Goal: Task Accomplishment & Management: Use online tool/utility

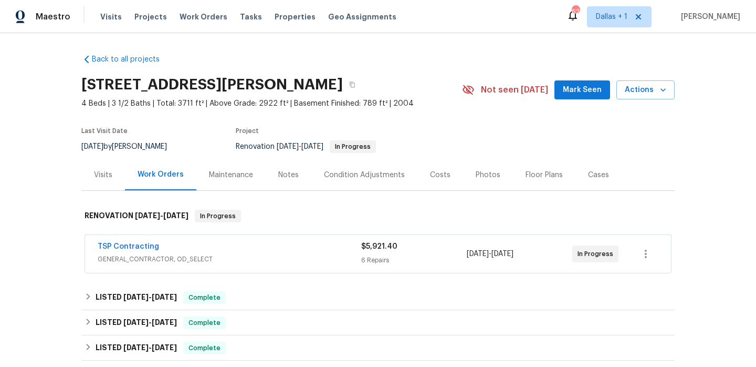
click at [328, 259] on span "GENERAL_CONTRACTOR, OD_SELECT" at bounding box center [230, 259] width 264 height 11
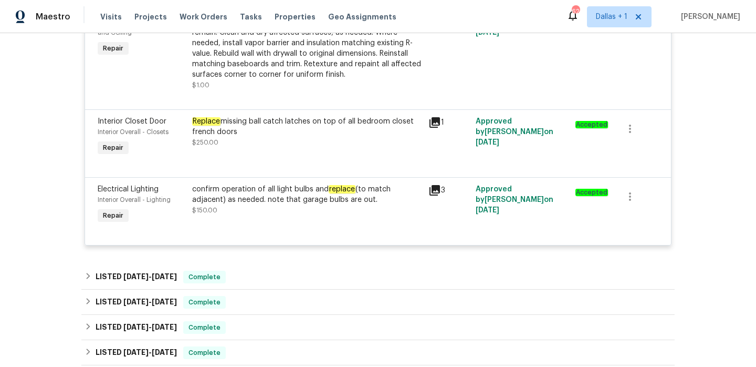
scroll to position [559, 0]
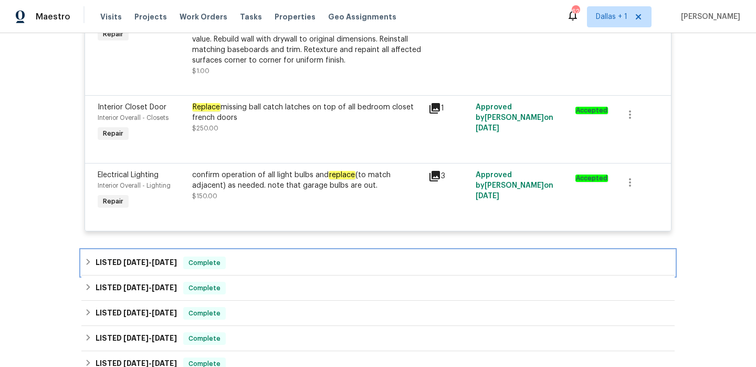
click at [320, 257] on div "LISTED 7/21/25 - 8/1/25 Complete" at bounding box center [378, 262] width 594 height 25
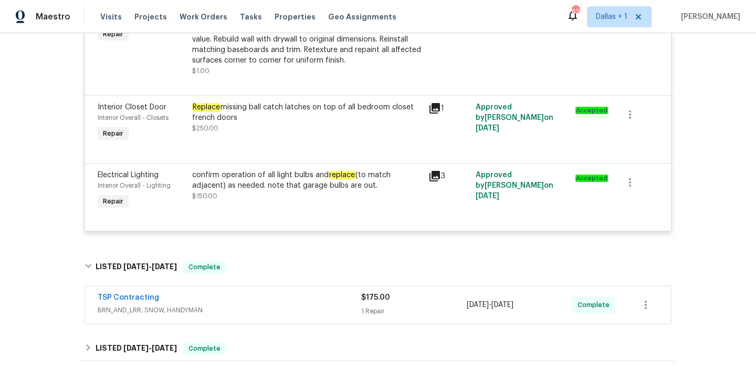
click at [312, 299] on div "TSP Contracting" at bounding box center [230, 298] width 264 height 13
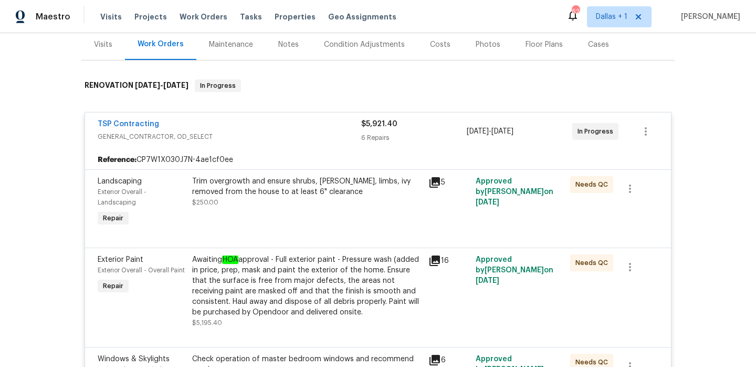
scroll to position [0, 0]
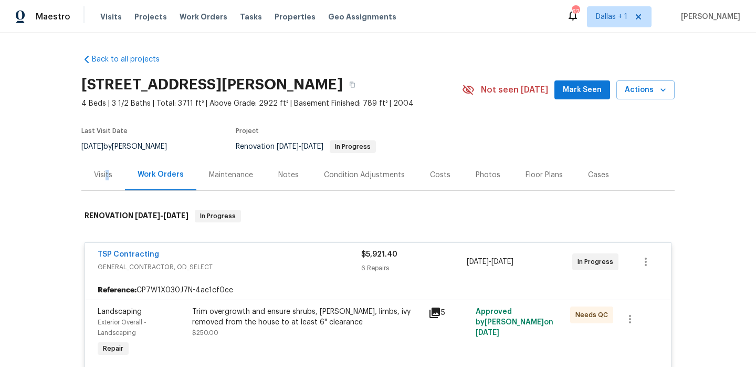
click at [107, 175] on div "Visits" at bounding box center [103, 175] width 18 height 11
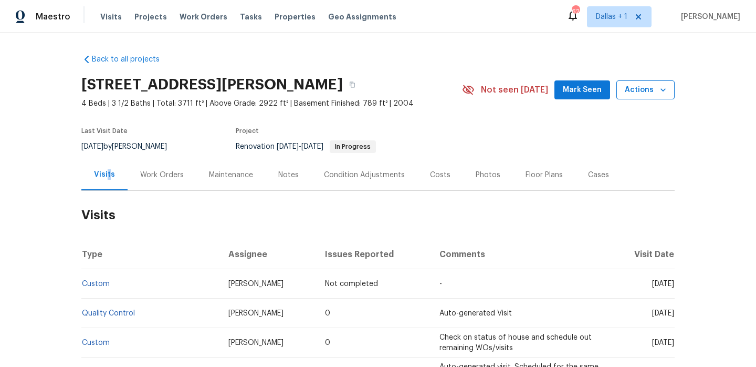
click at [641, 94] on span "Actions" at bounding box center [645, 90] width 41 height 13
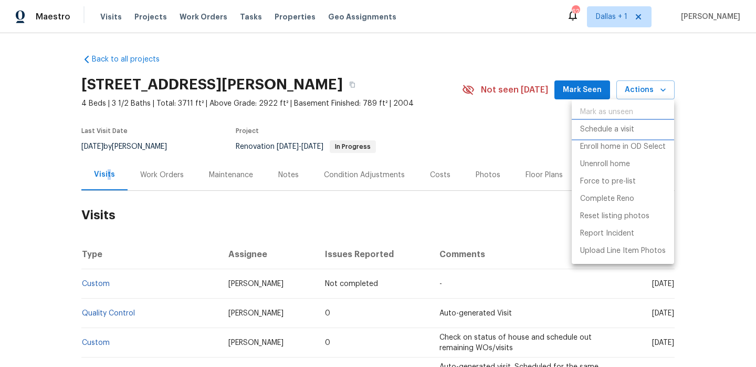
click at [593, 129] on p "Schedule a visit" at bounding box center [607, 129] width 54 height 11
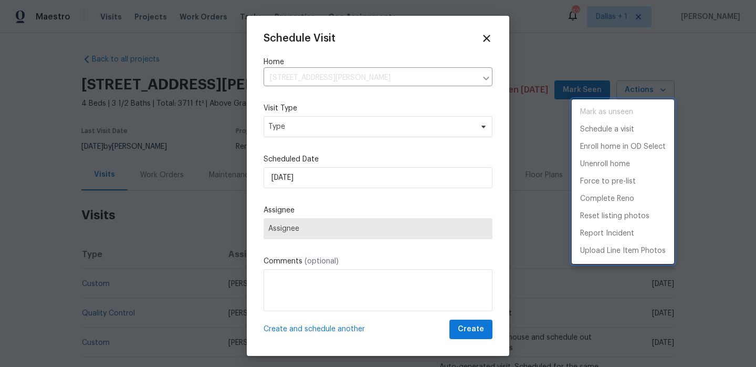
click at [308, 130] on div at bounding box center [378, 183] width 756 height 367
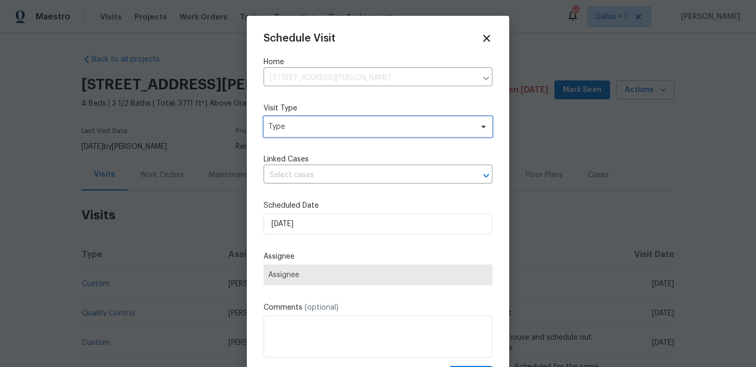
click at [308, 130] on span "Type" at bounding box center [370, 126] width 204 height 11
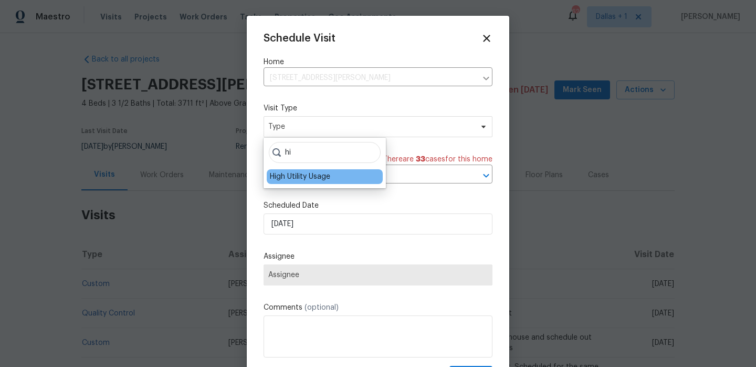
type input "hi"
click at [304, 178] on div "High Utility Usage" at bounding box center [300, 176] width 60 height 11
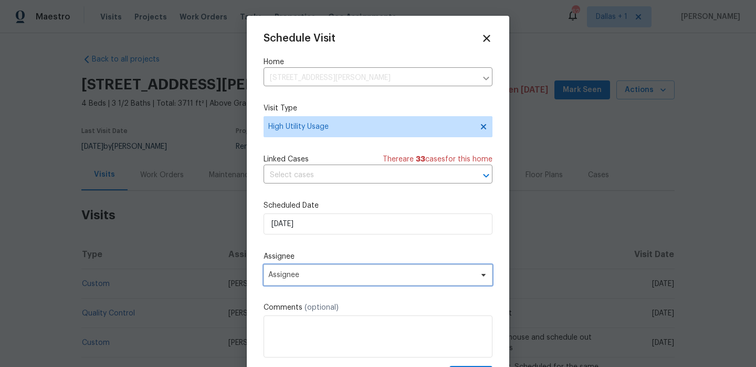
click at [301, 275] on span "Assignee" at bounding box center [371, 275] width 206 height 8
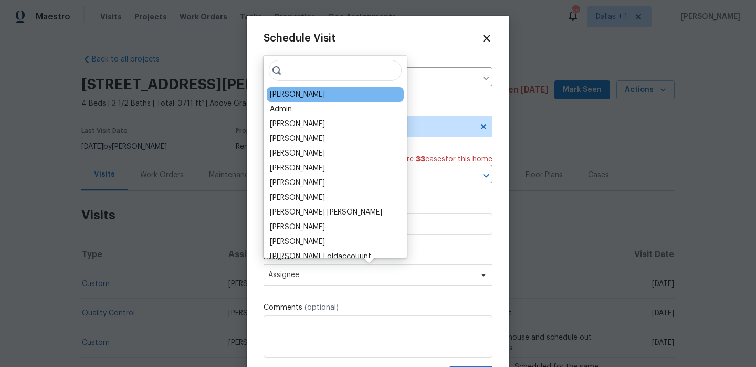
click at [294, 93] on div "Anthony Andreala" at bounding box center [297, 94] width 55 height 11
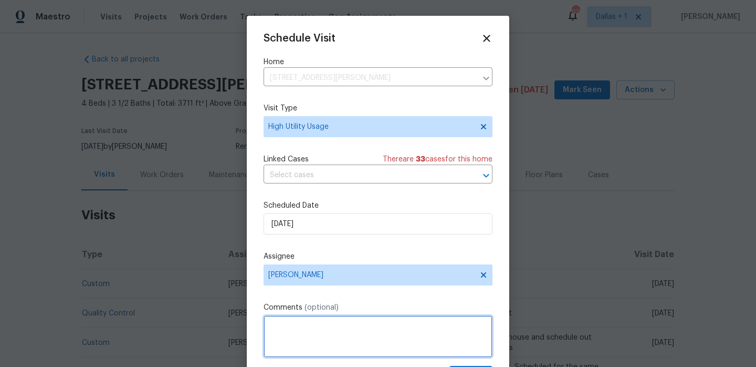
click at [305, 332] on textarea at bounding box center [378, 336] width 229 height 42
paste textarea "Hi team, we received a high-usage water Alert from a utility company for this h…"
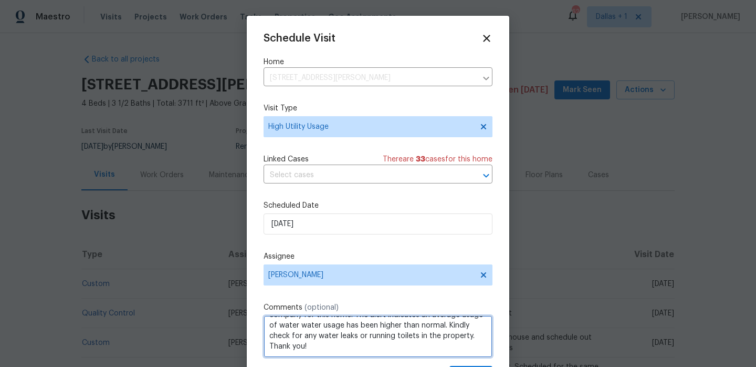
scroll to position [19, 0]
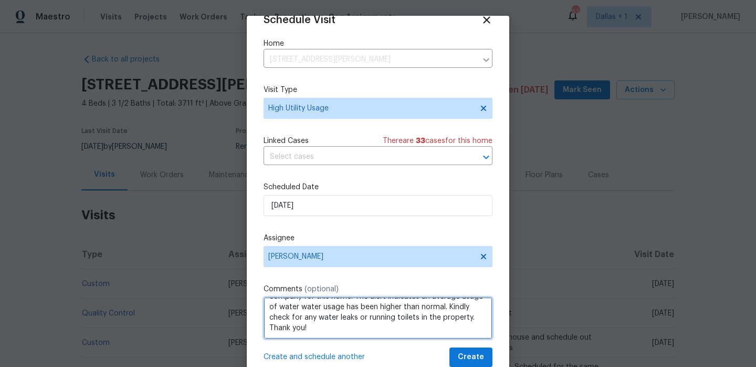
click at [0, 0] on span "water" at bounding box center [0, 0] width 0 height 0
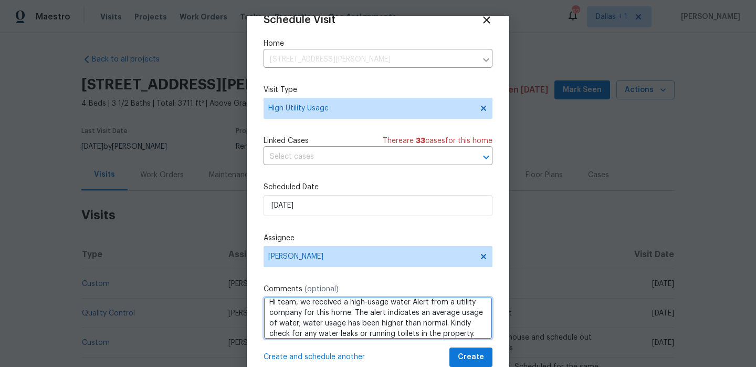
scroll to position [6, 0]
drag, startPoint x: 279, startPoint y: 323, endPoint x: 301, endPoint y: 323, distance: 21.5
click at [301, 323] on textarea "Hi team, we received a high-usage water Alert from a utility company for this h…" at bounding box center [378, 318] width 229 height 42
click at [0, 0] on div "usage" at bounding box center [0, 0] width 0 height 0
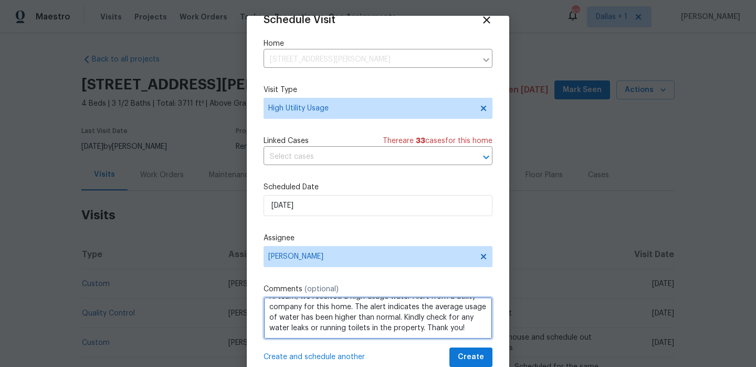
scroll to position [5, 0]
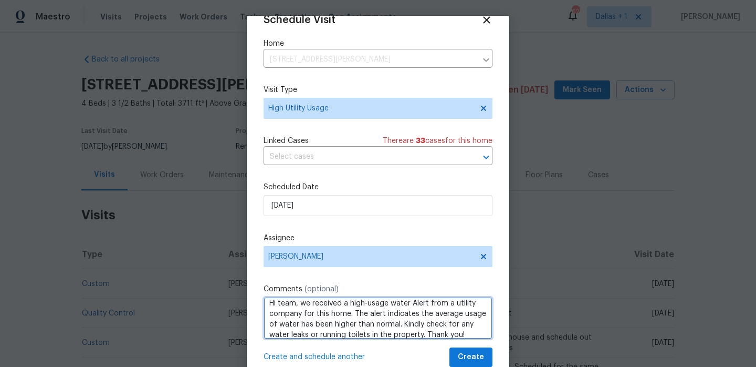
click at [0, 0] on div "alert" at bounding box center [0, 0] width 0 height 0
click at [0, 0] on div "We" at bounding box center [0, 0] width 0 height 0
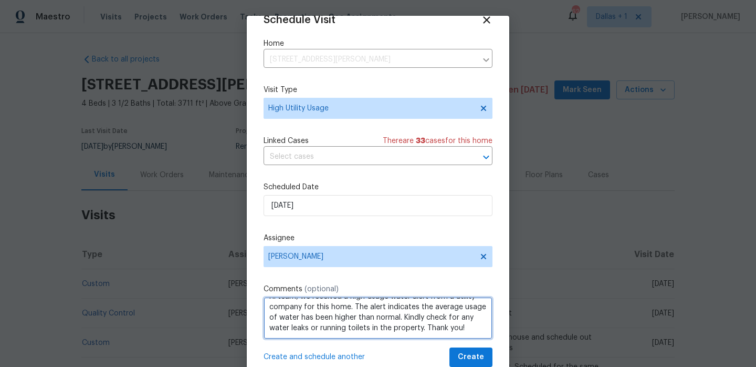
type textarea "Hi team, we received a high-usage water alert from a utility company for this h…"
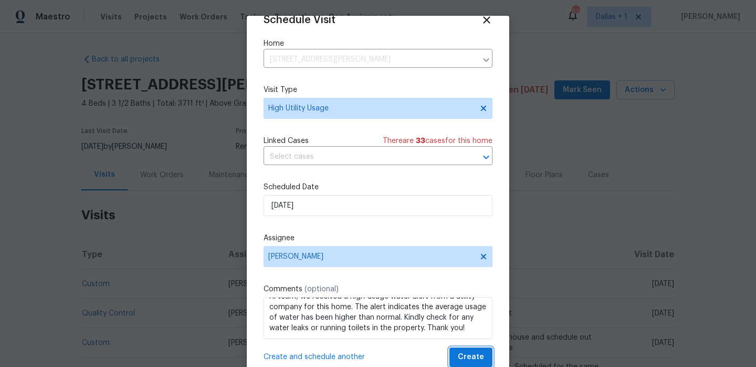
click at [460, 352] on span "Create" at bounding box center [471, 356] width 26 height 13
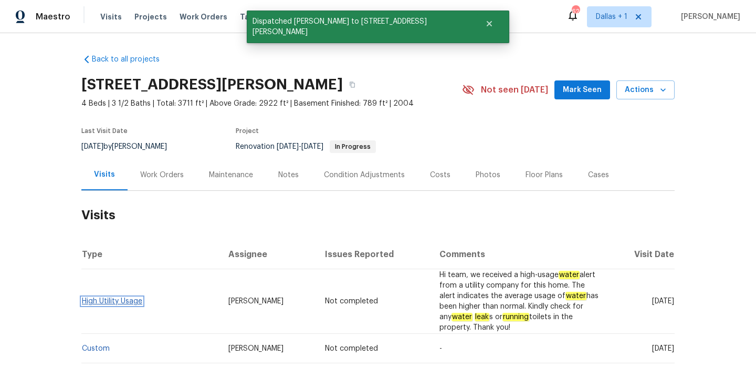
click at [111, 300] on link "High Utility Usage" at bounding box center [112, 300] width 60 height 7
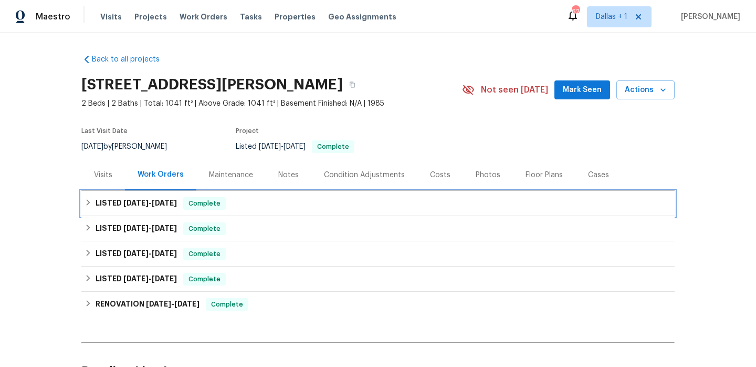
click at [247, 208] on div "LISTED [DATE] - [DATE] Complete" at bounding box center [378, 203] width 587 height 13
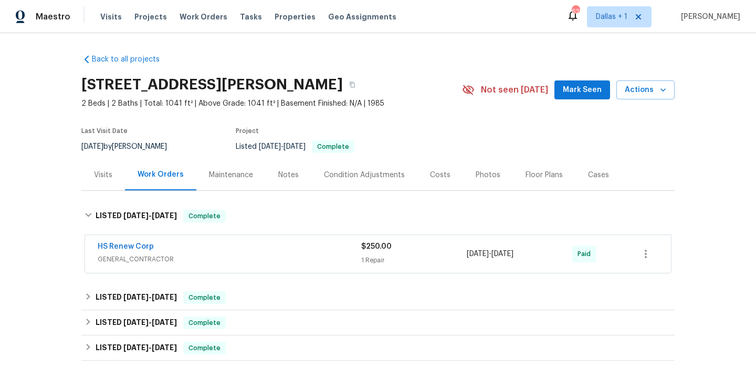
click at [244, 265] on div "HS Renew Corp GENERAL_CONTRACTOR" at bounding box center [230, 253] width 264 height 25
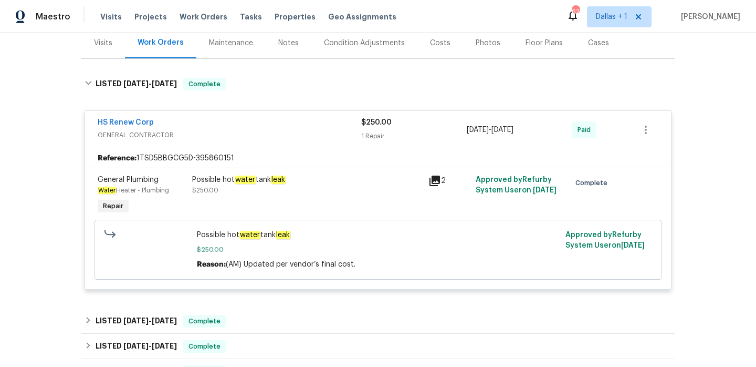
scroll to position [144, 0]
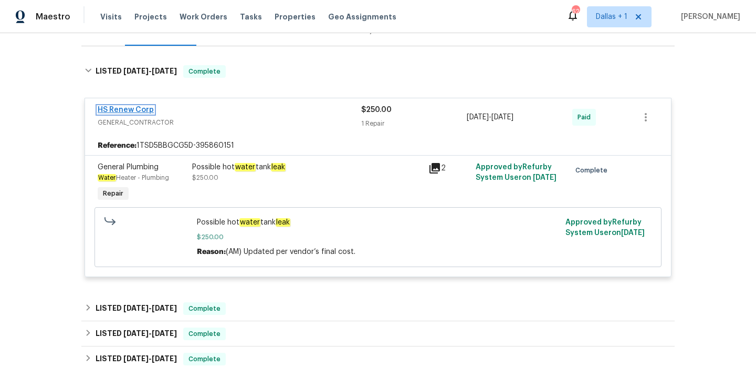
click at [145, 109] on link "HS Renew Corp" at bounding box center [126, 109] width 56 height 7
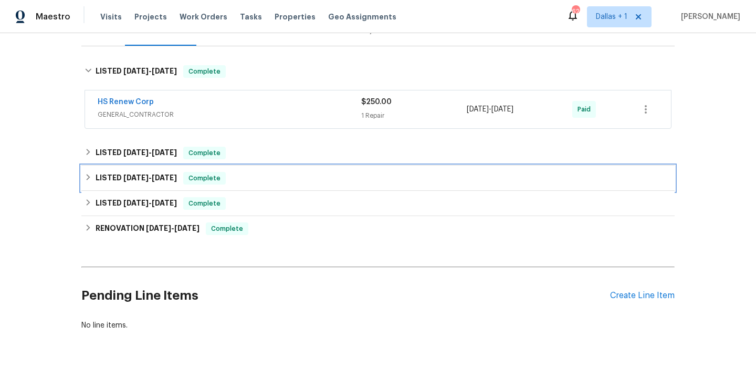
click at [237, 167] on div "LISTED [DATE] - [DATE] Complete" at bounding box center [378, 177] width 594 height 25
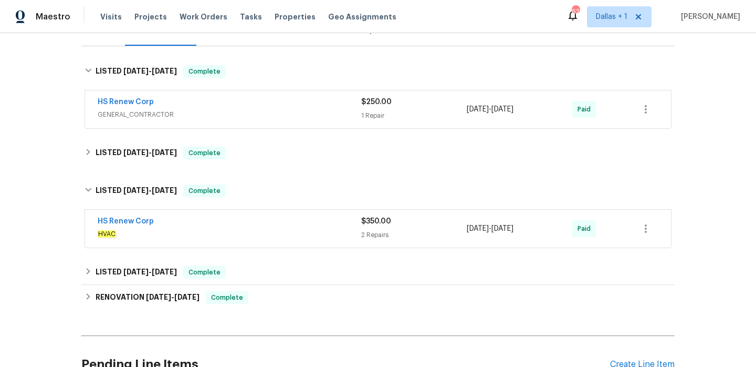
click at [234, 220] on div "HS Renew Corp" at bounding box center [230, 222] width 264 height 13
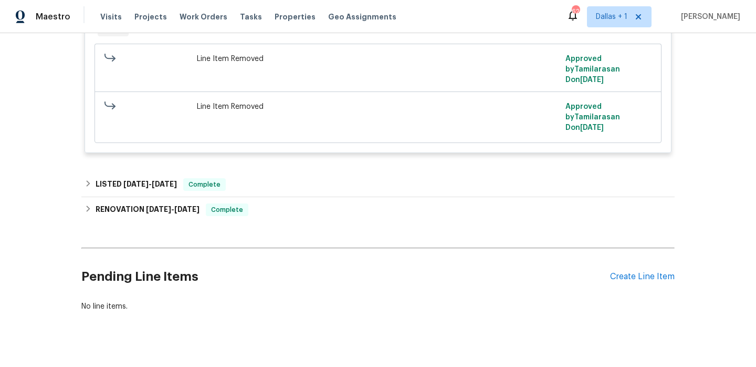
scroll to position [597, 0]
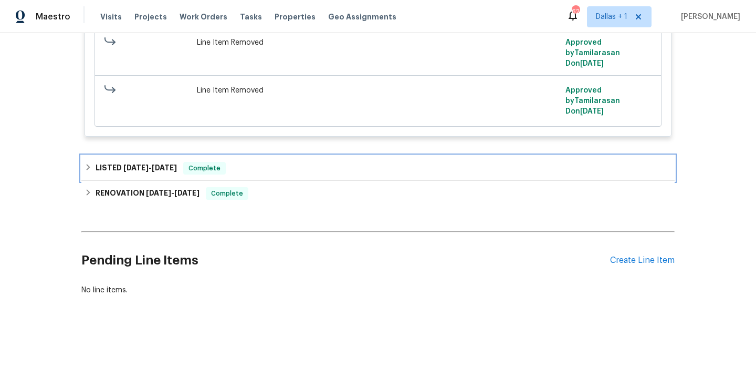
click at [257, 163] on div "LISTED [DATE] - [DATE] Complete" at bounding box center [378, 168] width 587 height 13
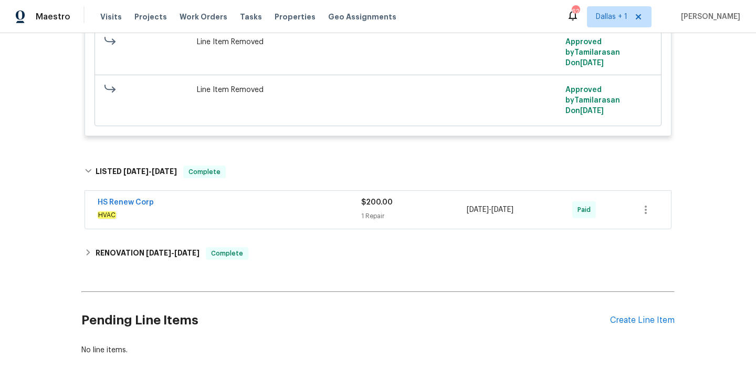
click at [272, 224] on div "HS Renew Corp HVAC $200.00 1 Repair [DATE] - [DATE] Paid" at bounding box center [378, 210] width 586 height 38
click at [273, 213] on span "HVAC" at bounding box center [230, 215] width 264 height 11
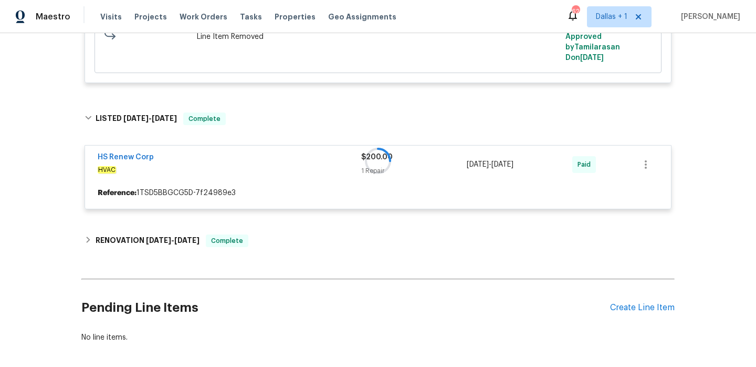
scroll to position [698, 0]
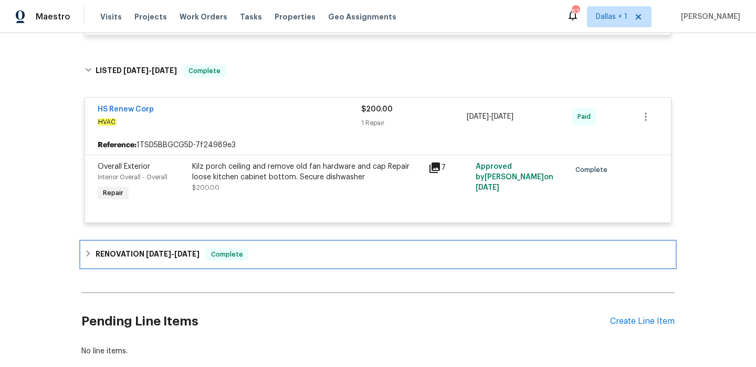
click at [283, 256] on div "RENOVATION [DATE] - [DATE] Complete" at bounding box center [378, 254] width 587 height 13
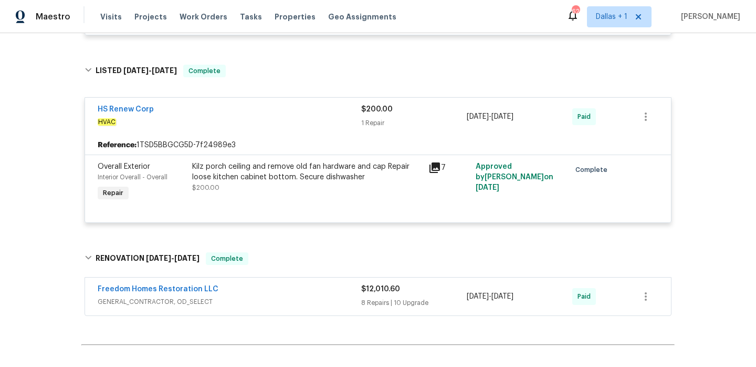
click at [277, 293] on div "Freedom Homes Restoration LLC" at bounding box center [230, 290] width 264 height 13
